Goal: Book appointment/travel/reservation

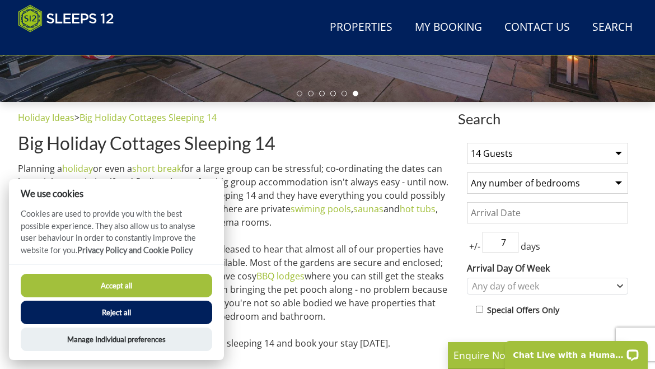
scroll to position [359, 0]
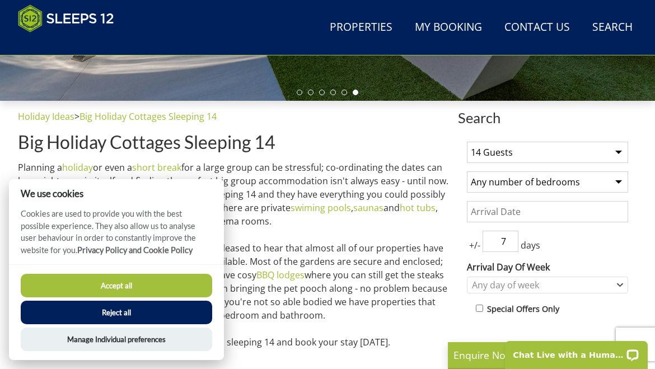
click at [170, 324] on button "Reject all" at bounding box center [117, 313] width 192 height 24
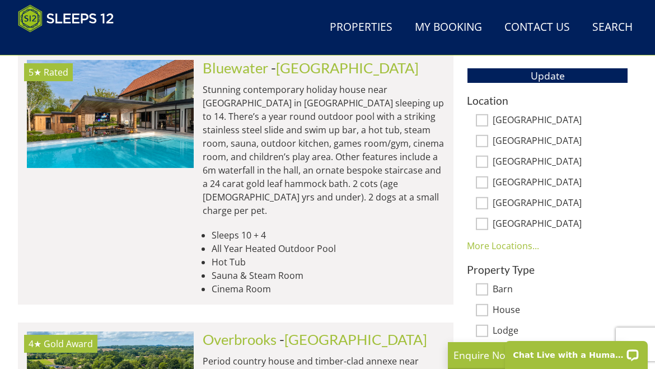
scroll to position [690, 0]
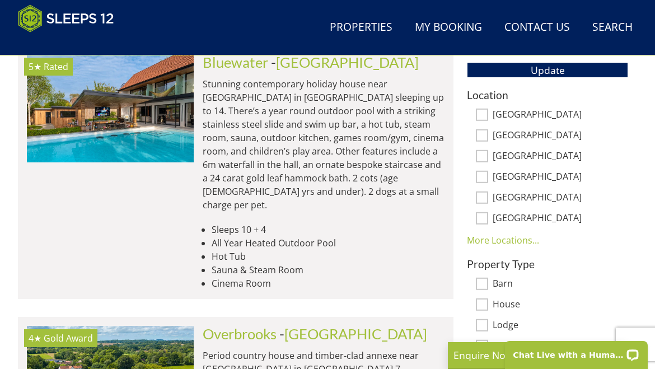
click at [482, 154] on input "[GEOGRAPHIC_DATA]" at bounding box center [482, 156] width 12 height 12
checkbox input "true"
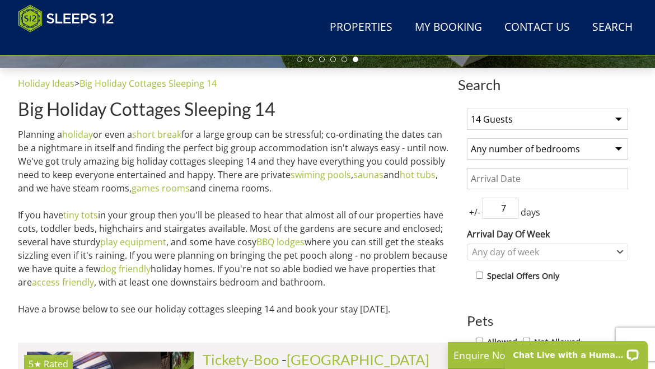
scroll to position [393, 0]
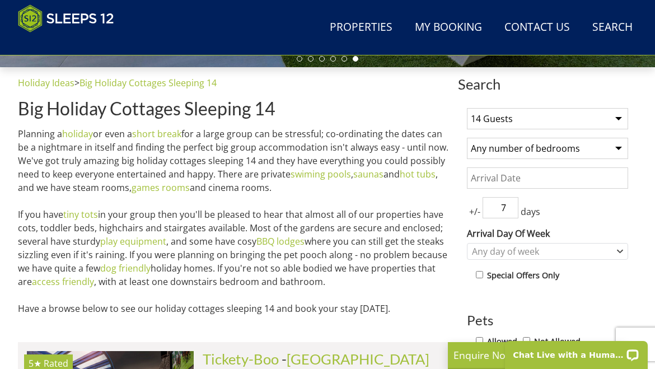
click at [619, 148] on select "Any number of bedrooms 4 Bedrooms 5 Bedrooms 6 Bedrooms 7 Bedrooms 8 Bedrooms 9…" at bounding box center [547, 148] width 161 height 21
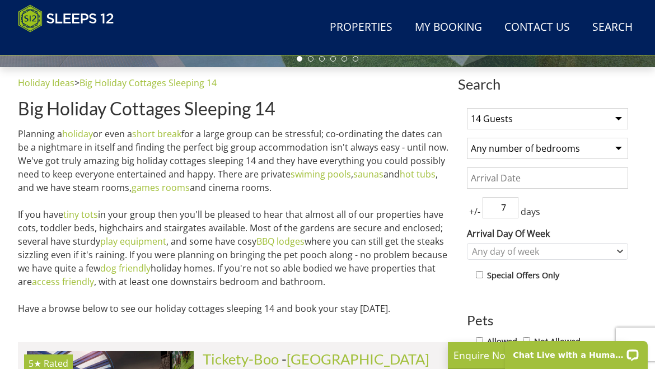
select select "8"
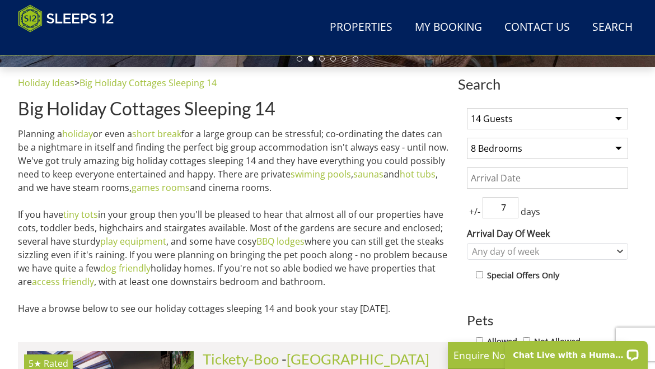
click at [516, 206] on input "7" at bounding box center [501, 207] width 36 height 21
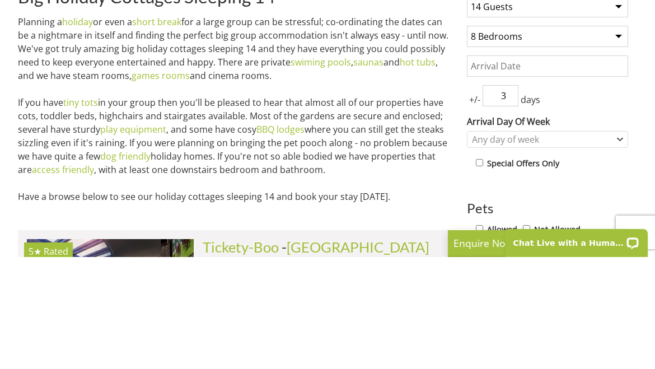
type input "3"
click at [579, 245] on div "Any day of week" at bounding box center [541, 251] width 145 height 12
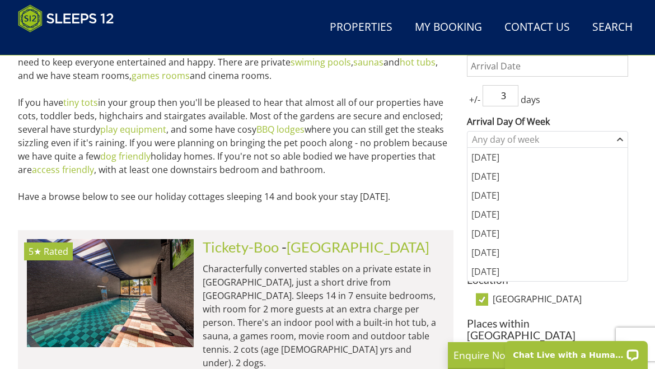
click at [498, 235] on div "[DATE]" at bounding box center [548, 233] width 160 height 19
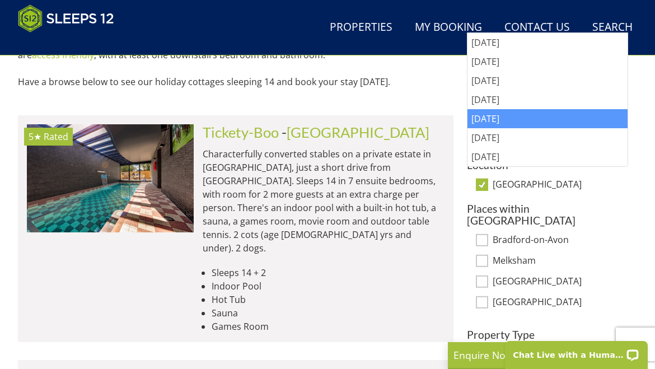
scroll to position [618, 0]
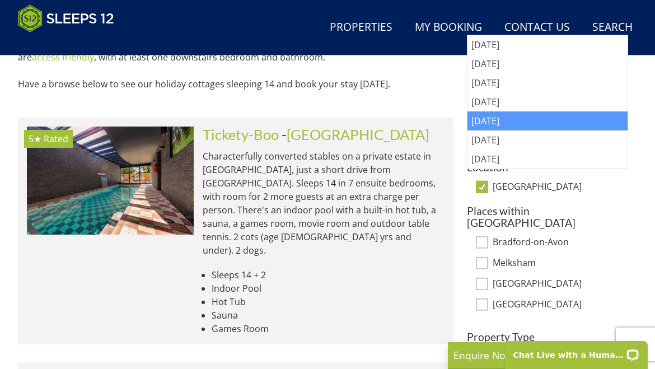
click at [487, 185] on input "[GEOGRAPHIC_DATA]" at bounding box center [482, 187] width 12 height 12
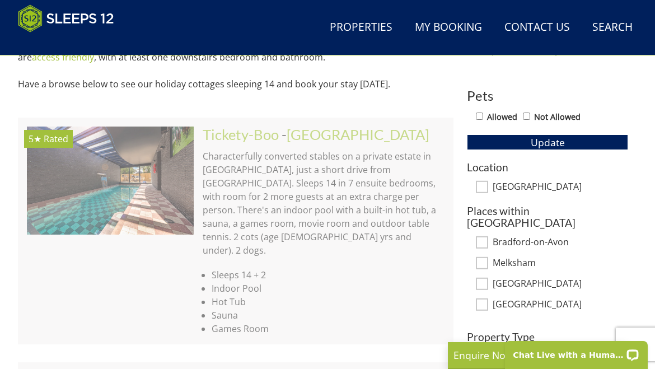
click at [487, 184] on input "[GEOGRAPHIC_DATA]" at bounding box center [482, 187] width 12 height 12
checkbox input "true"
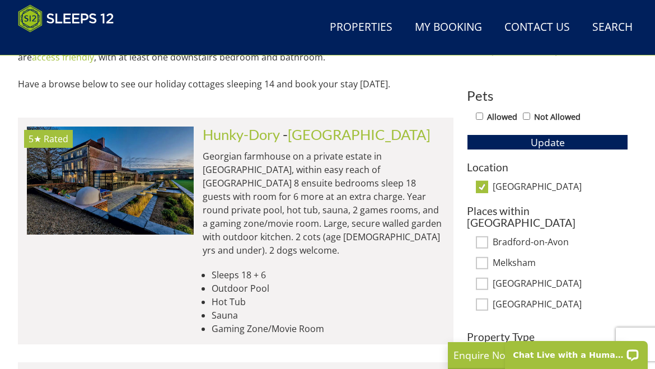
click at [576, 137] on button "Update" at bounding box center [547, 142] width 161 height 16
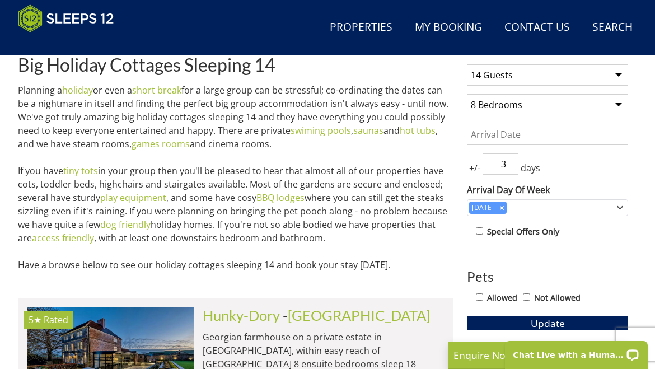
scroll to position [438, 0]
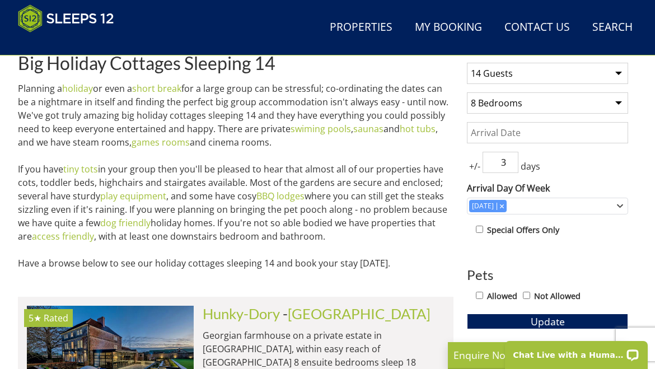
click at [525, 131] on input "Date" at bounding box center [547, 132] width 161 height 21
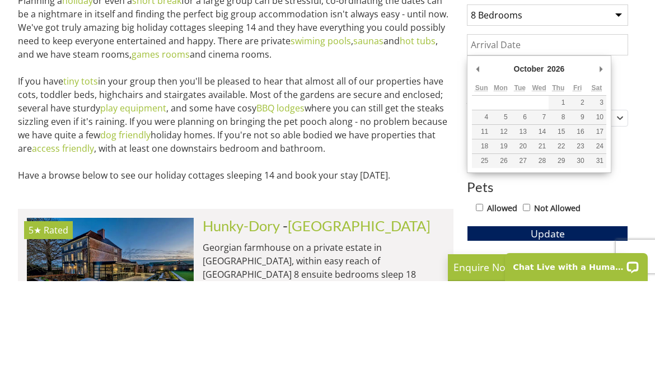
type input "23/10/2026"
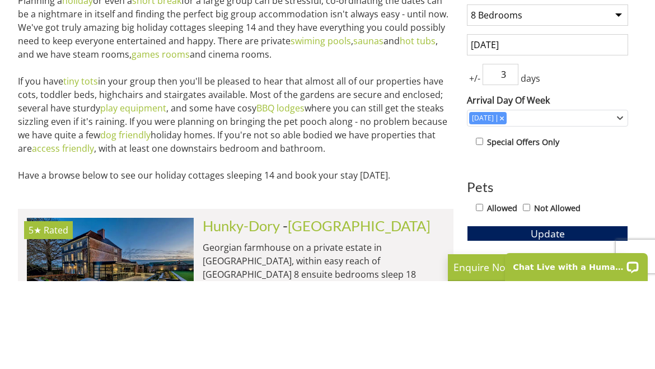
scroll to position [526, 0]
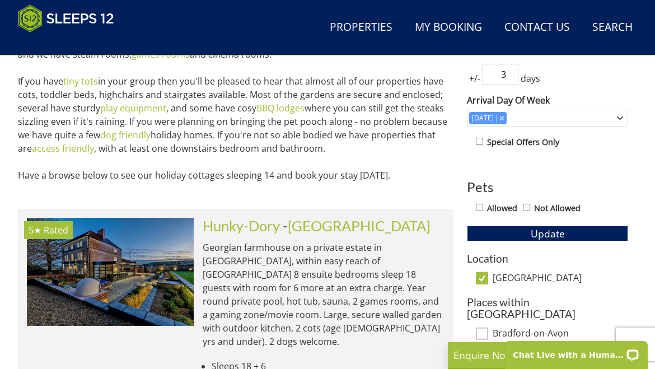
click at [567, 230] on button "Update" at bounding box center [547, 234] width 161 height 16
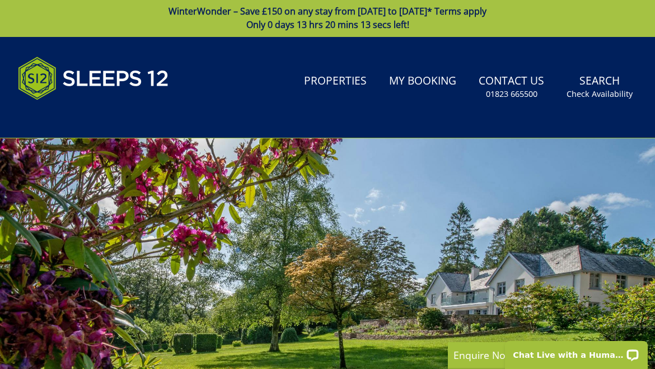
scroll to position [0, 0]
